Goal: Transaction & Acquisition: Purchase product/service

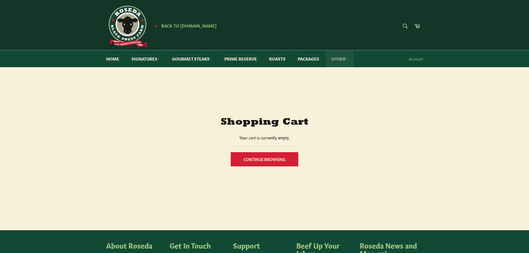
click at [341, 56] on link "Other" at bounding box center [340, 58] width 28 height 17
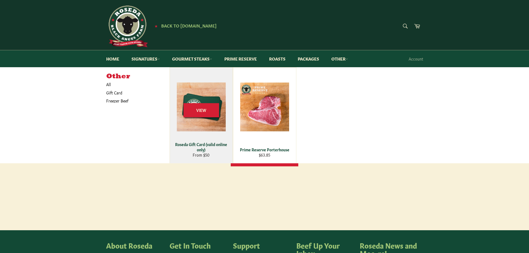
click at [215, 124] on div "View" at bounding box center [201, 116] width 63 height 96
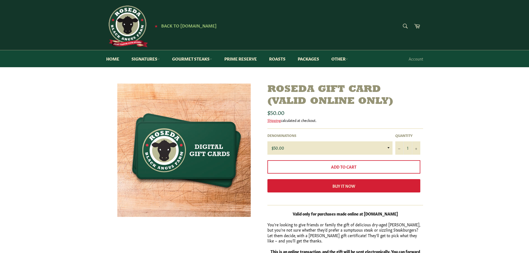
scroll to position [28, 0]
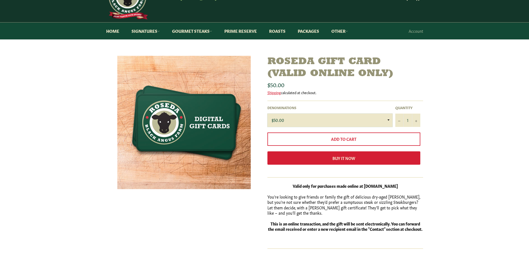
click at [310, 121] on select "$50.00 $100.00 $125.00 $150.00 $200.00 $250.00 $500.00" at bounding box center [330, 120] width 125 height 13
select select "$100.00"
click at [268, 114] on select "$50.00 $100.00 $125.00 $150.00 $200.00 $250.00 $500.00" at bounding box center [330, 120] width 125 height 13
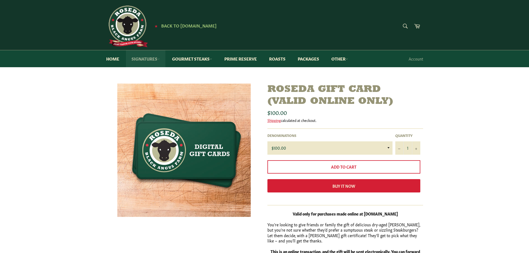
click at [144, 60] on link "Signatures" at bounding box center [145, 58] width 39 height 17
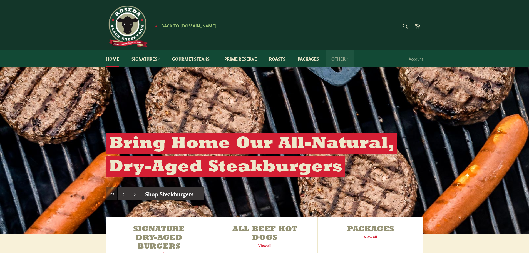
click at [348, 56] on link "Other" at bounding box center [340, 58] width 28 height 17
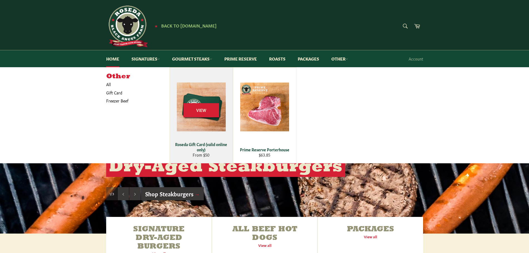
click at [214, 94] on div "View" at bounding box center [201, 116] width 63 height 96
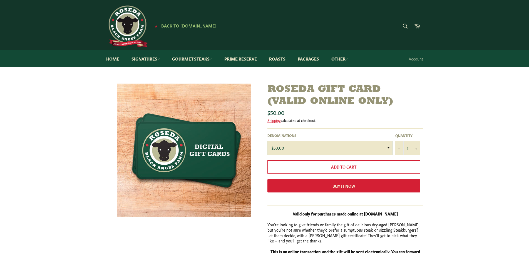
click at [303, 147] on select "$50.00 $100.00 $125.00 $150.00 $200.00 $250.00 $500.00" at bounding box center [330, 148] width 125 height 13
select select "$100.00"
click at [268, 142] on select "$50.00 $100.00 $125.00 $150.00 $200.00 $250.00 $500.00" at bounding box center [330, 148] width 125 height 13
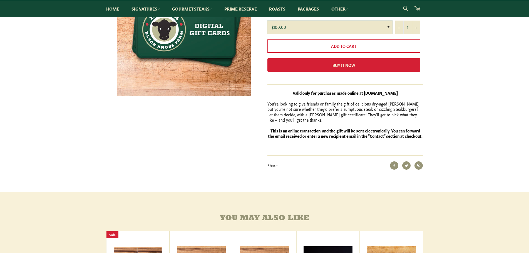
scroll to position [111, 0]
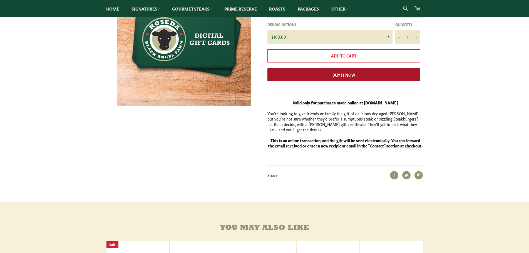
click at [324, 76] on button "Buy it now" at bounding box center [344, 74] width 153 height 13
